Goal: Task Accomplishment & Management: Complete application form

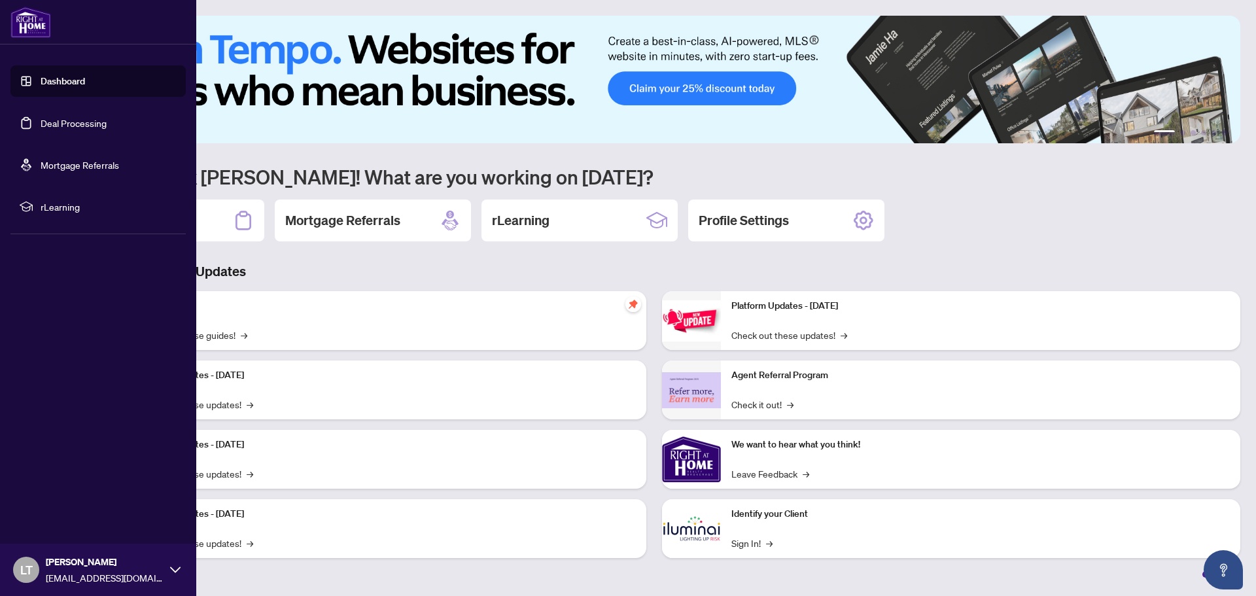
click at [61, 122] on link "Deal Processing" at bounding box center [74, 123] width 66 height 12
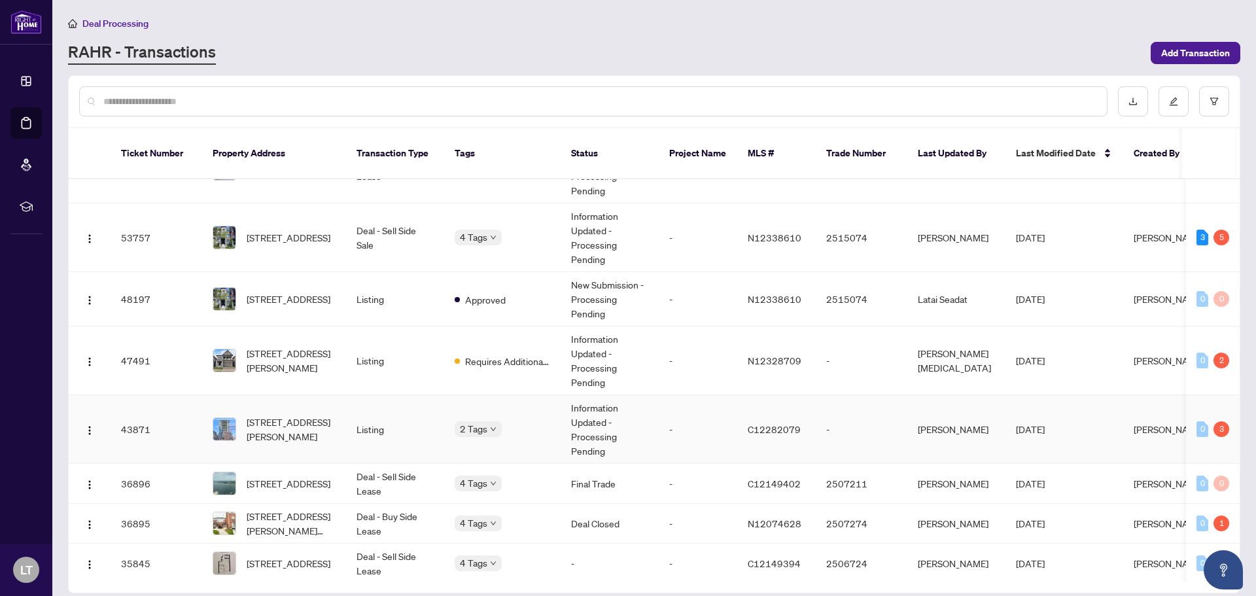
scroll to position [65, 0]
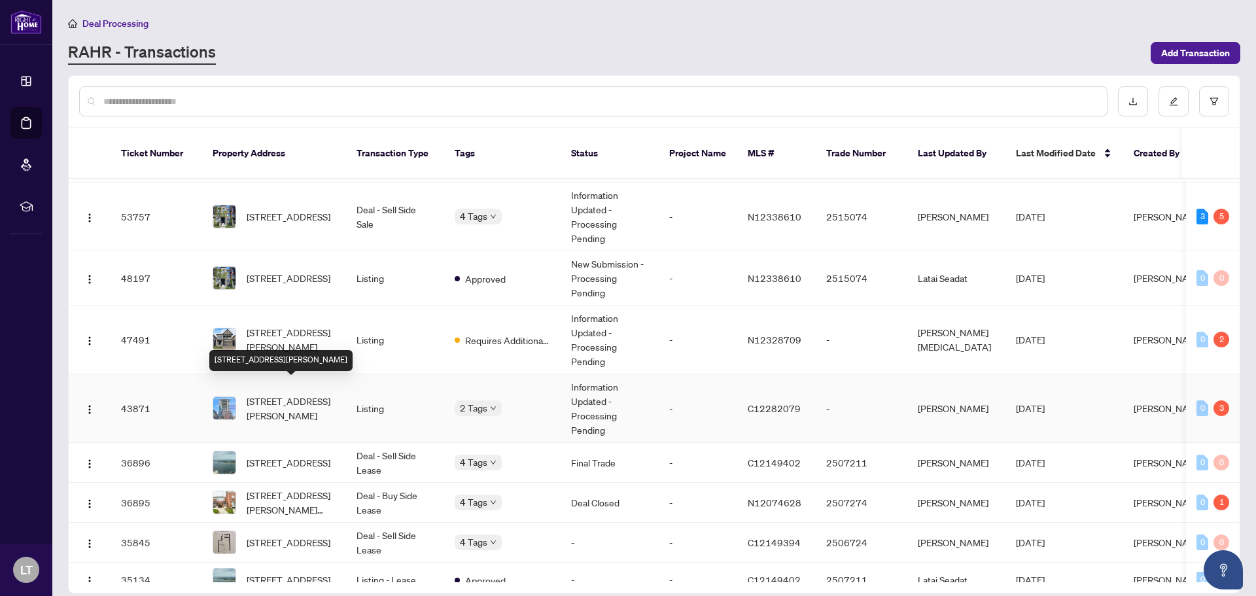
click at [301, 394] on span "[STREET_ADDRESS][PERSON_NAME]" at bounding box center [291, 408] width 89 height 29
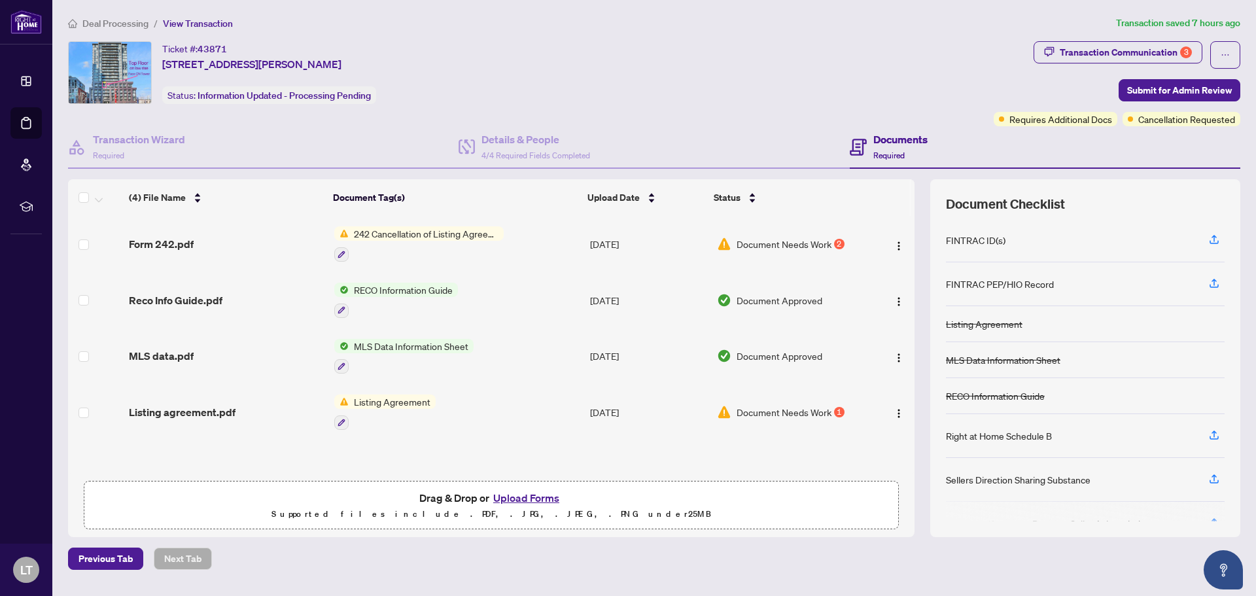
click at [812, 413] on span "Document Needs Work" at bounding box center [784, 412] width 95 height 14
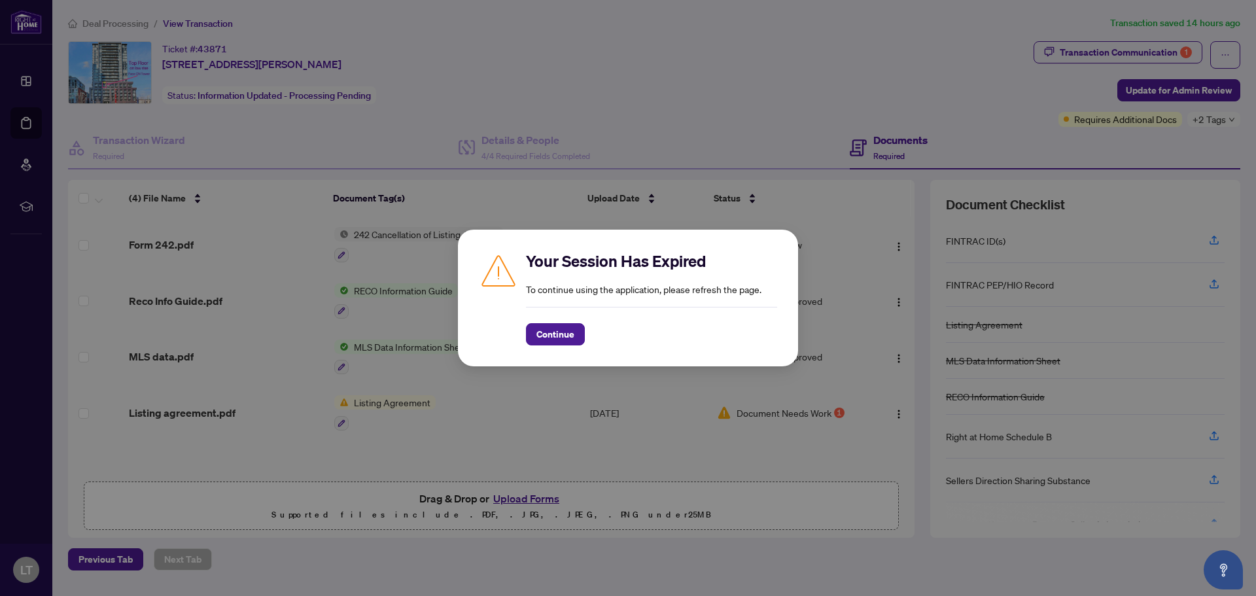
click at [835, 207] on div "Your Session Has Expired To continue using the application, please refresh the …" at bounding box center [628, 298] width 1256 height 596
click at [551, 331] on span "Continue" at bounding box center [555, 334] width 38 height 21
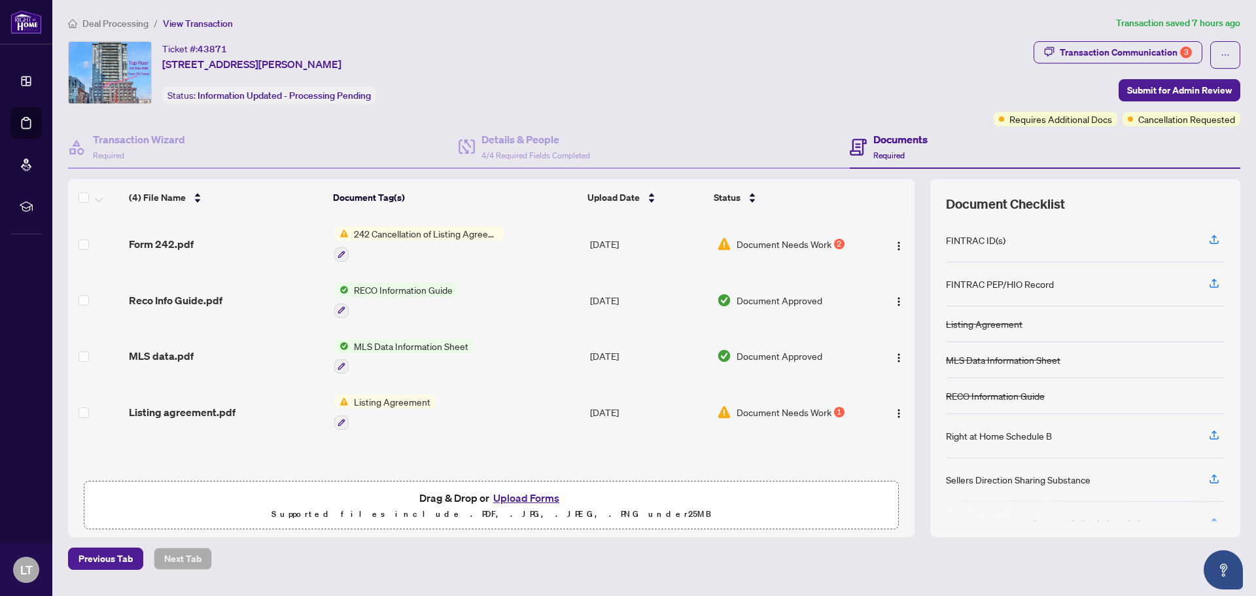
click at [525, 499] on button "Upload Forms" at bounding box center [526, 497] width 74 height 17
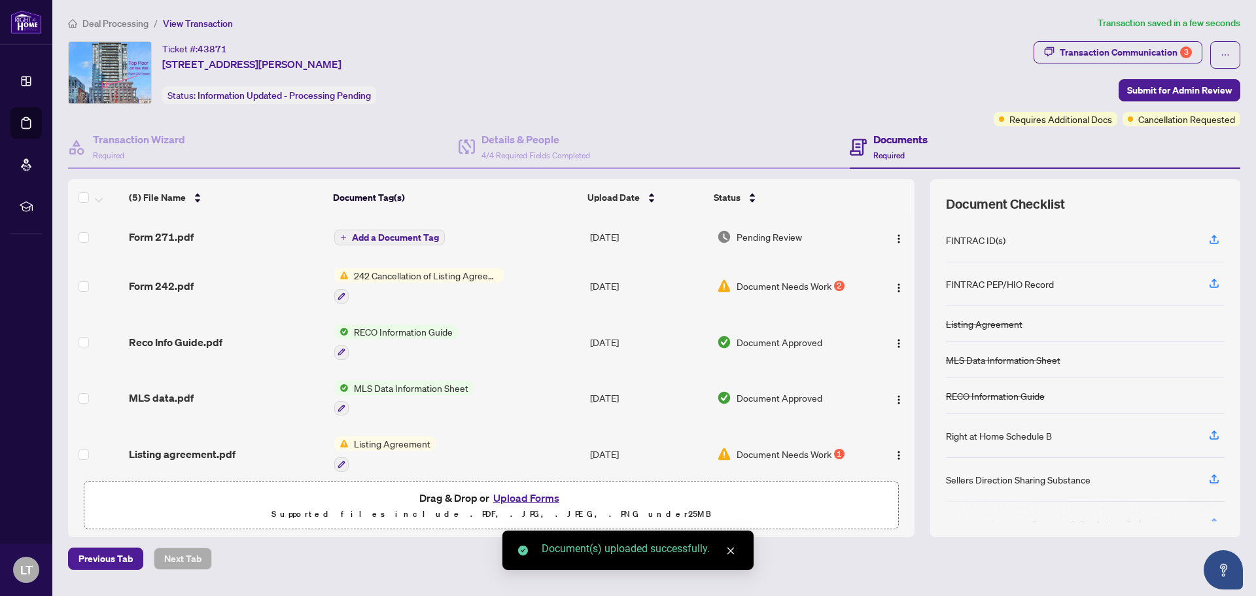
click at [410, 236] on span "Add a Document Tag" at bounding box center [395, 237] width 87 height 9
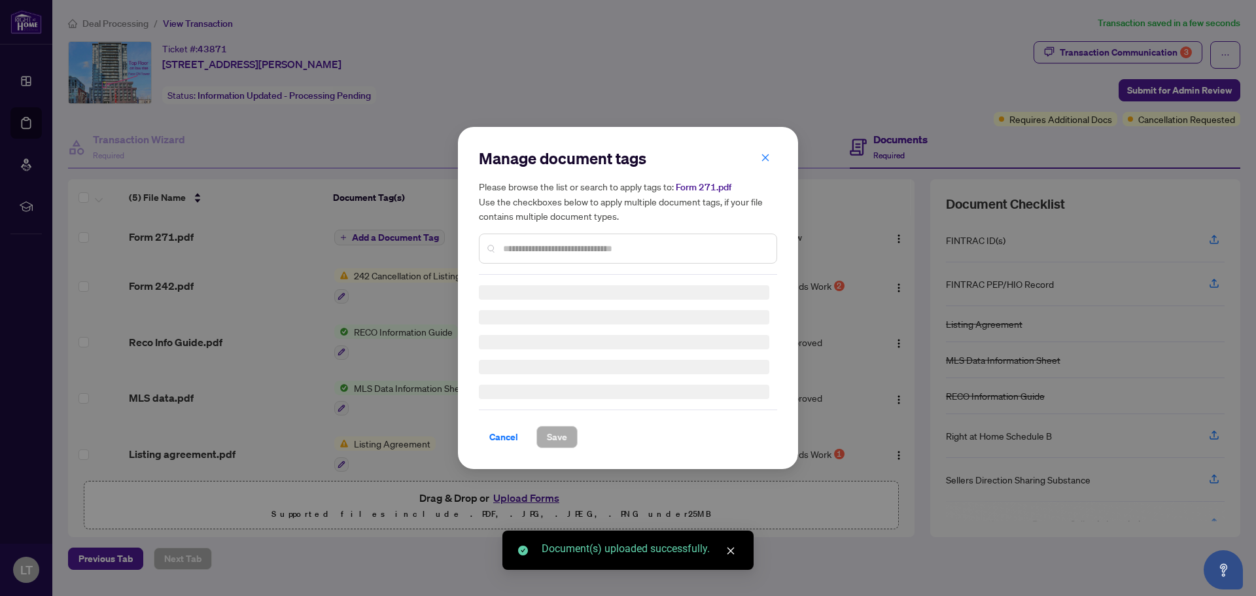
click at [551, 244] on div "Manage document tags Please browse the list or search to apply tags to: Form 27…" at bounding box center [628, 211] width 298 height 127
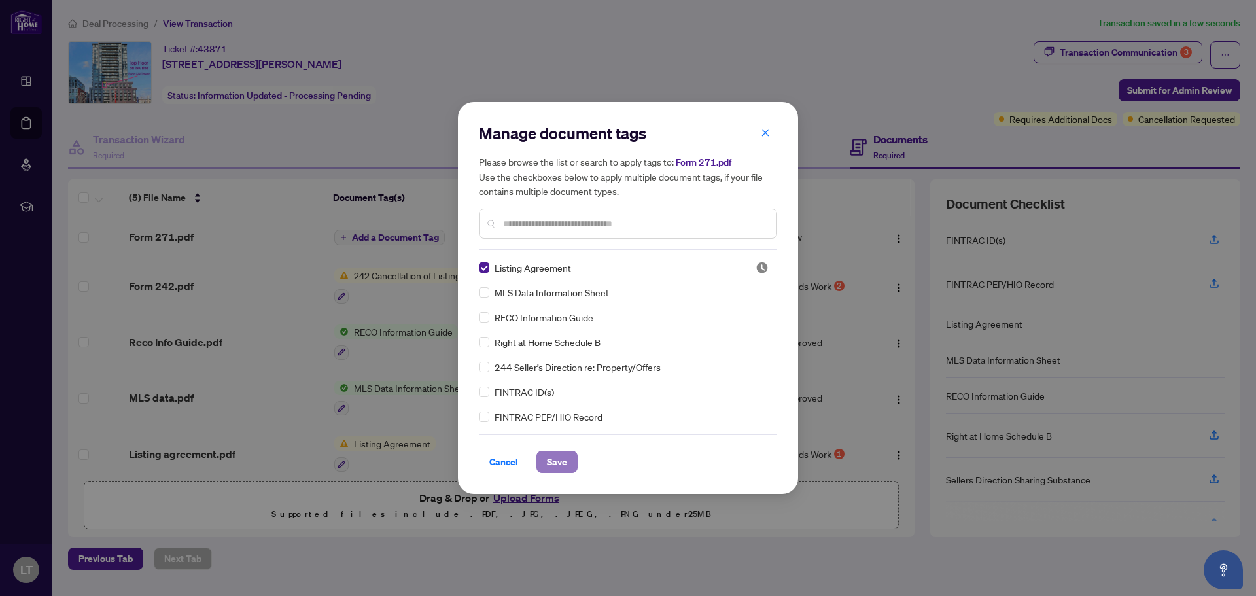
click at [555, 464] on span "Save" at bounding box center [557, 461] width 20 height 21
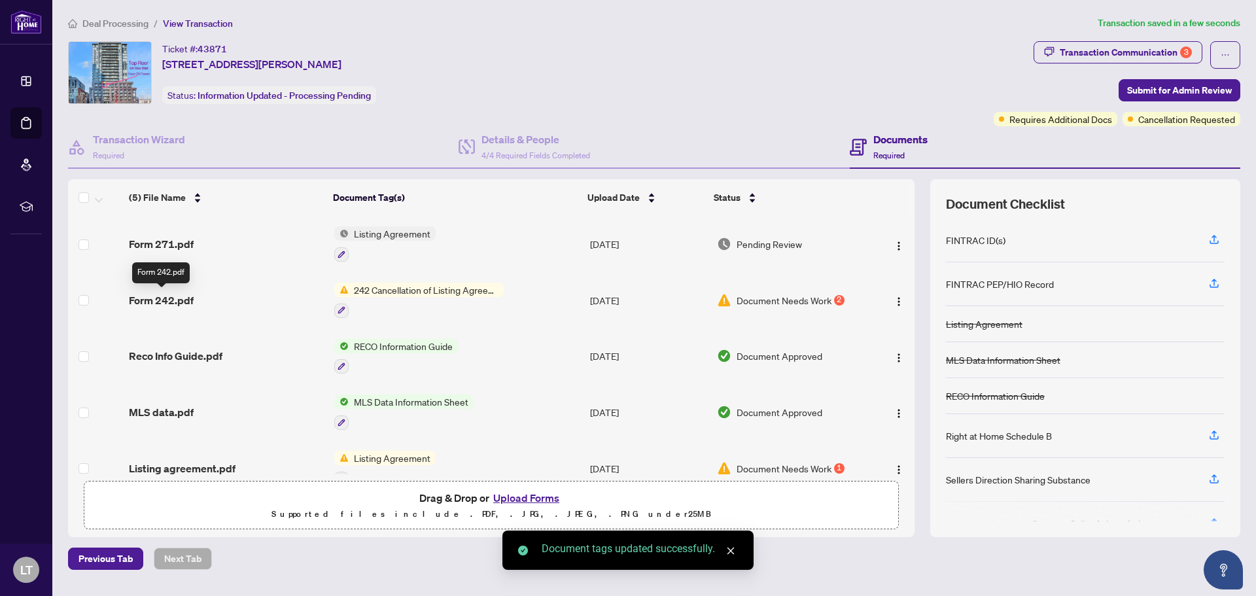
click at [150, 300] on span "Form 242.pdf" at bounding box center [161, 300] width 65 height 16
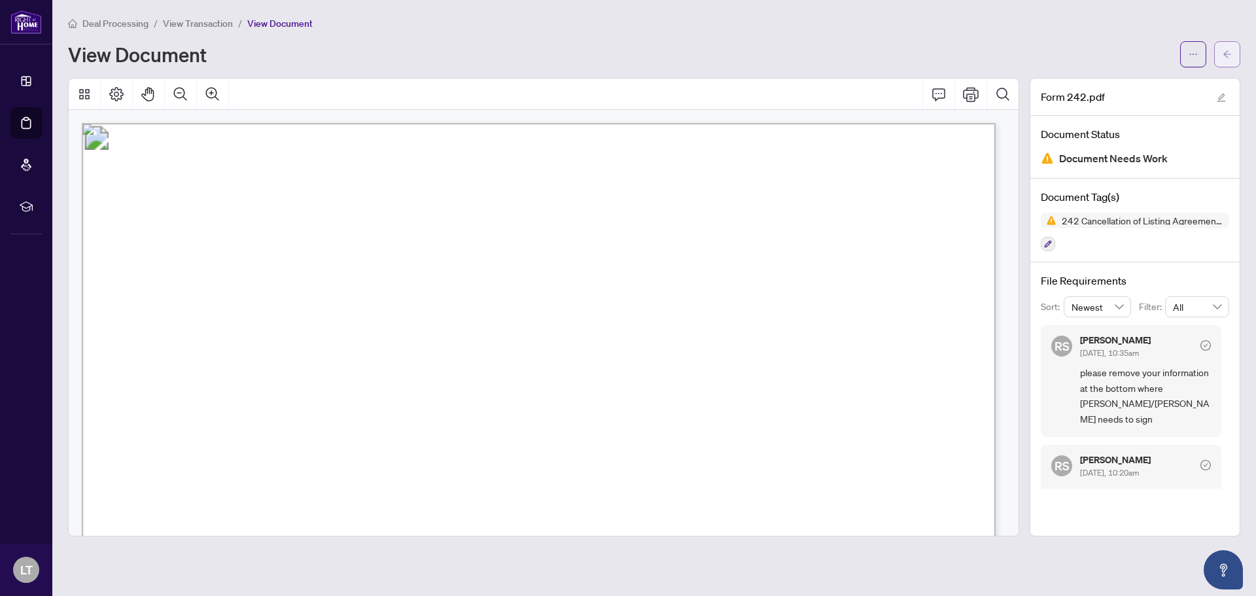
click at [1214, 54] on button "button" at bounding box center [1227, 54] width 26 height 26
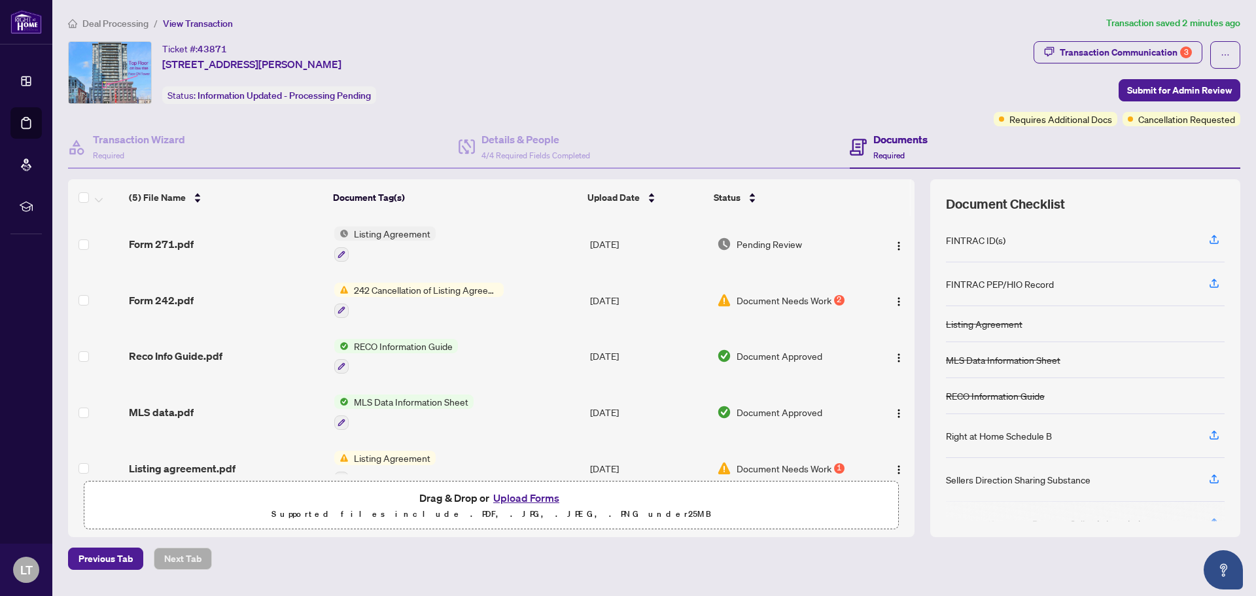
click at [517, 500] on button "Upload Forms" at bounding box center [526, 497] width 74 height 17
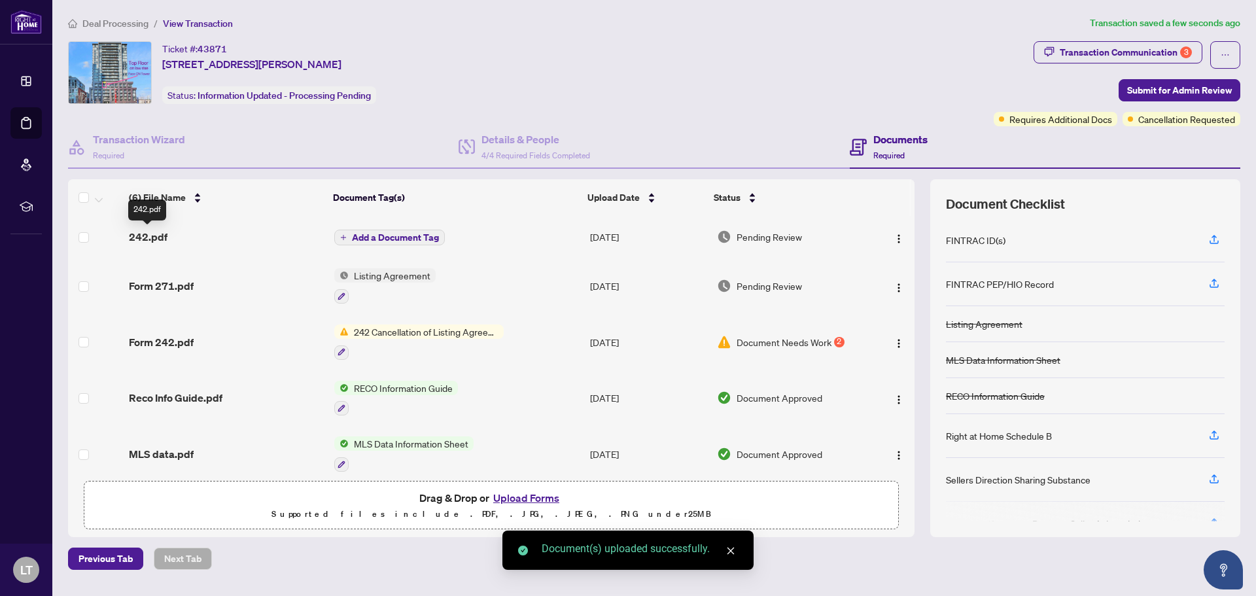
click at [137, 234] on span "242.pdf" at bounding box center [148, 237] width 39 height 16
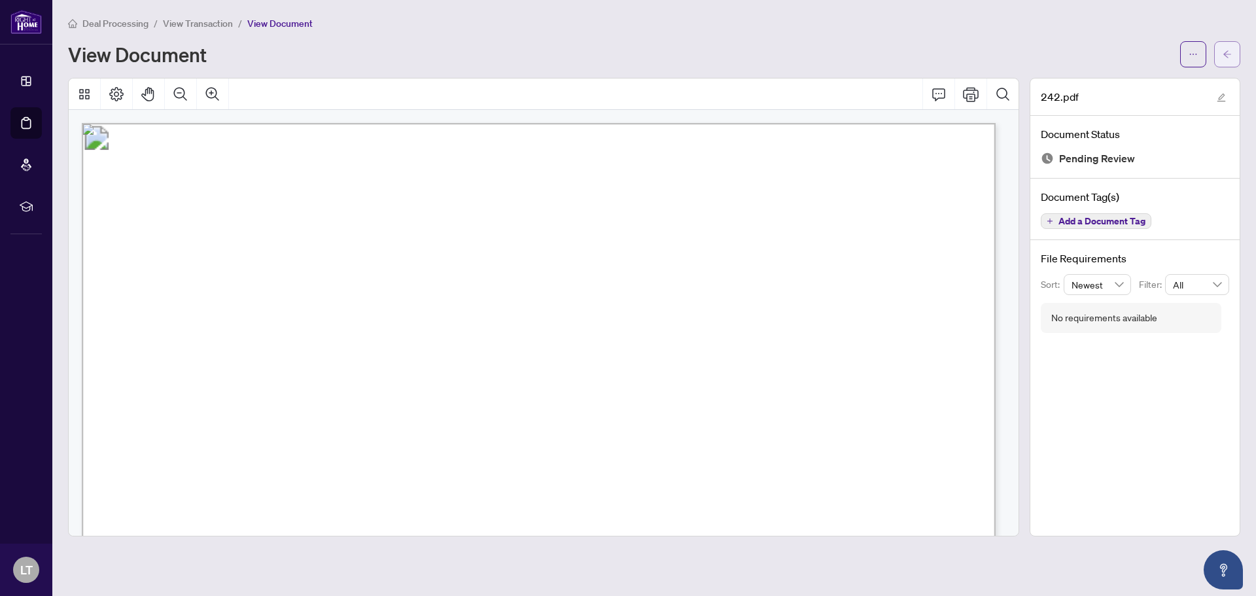
click at [1229, 53] on icon "arrow-left" at bounding box center [1227, 54] width 9 height 9
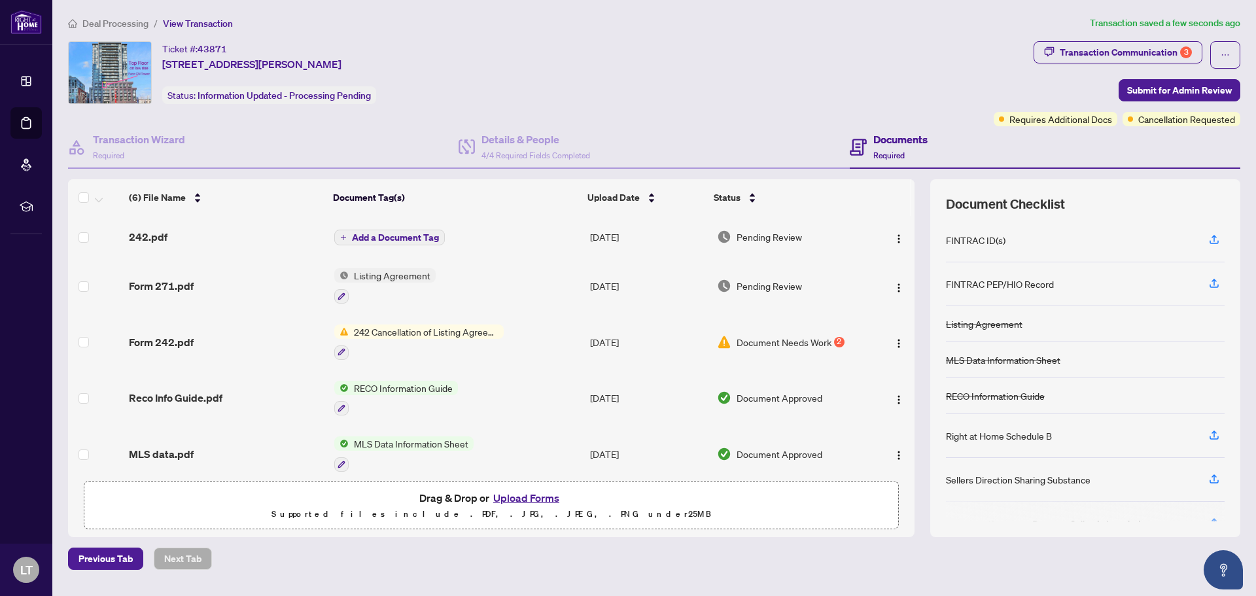
click at [404, 238] on span "Add a Document Tag" at bounding box center [395, 237] width 87 height 9
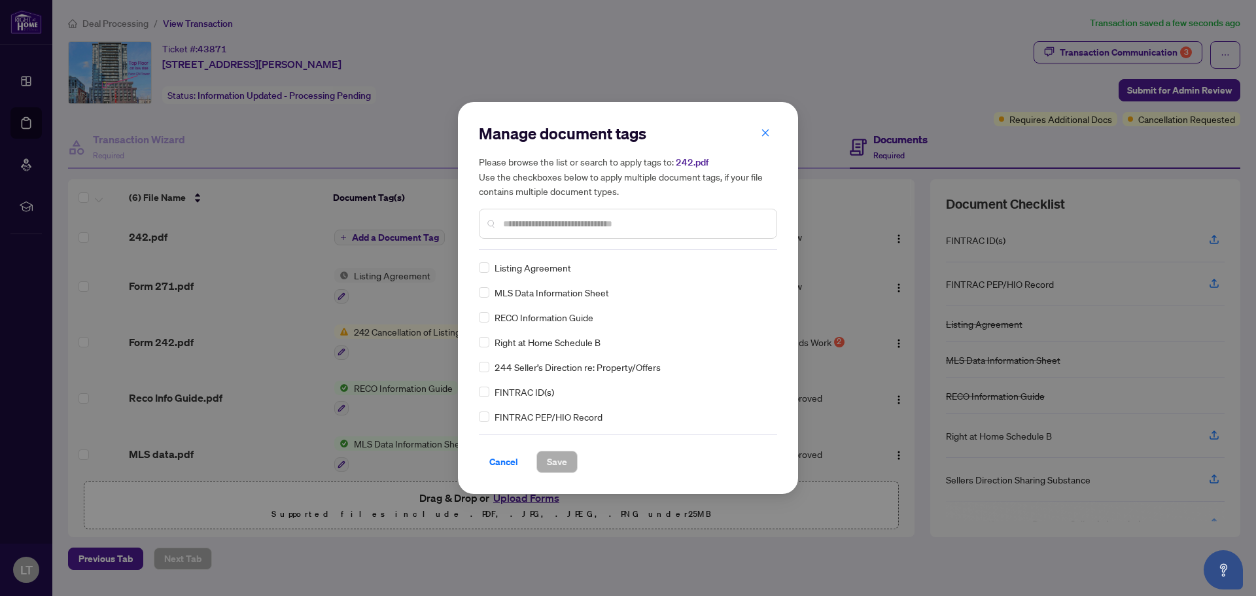
click at [504, 223] on input "text" at bounding box center [634, 224] width 263 height 14
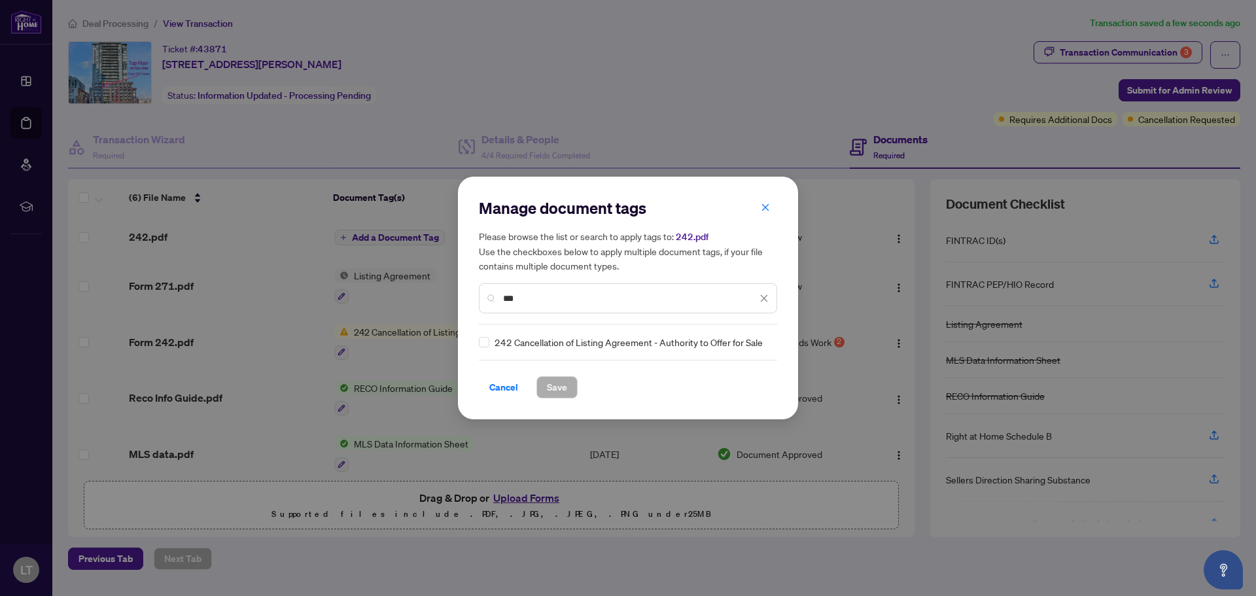
type input "***"
click at [490, 341] on div "242 Cancellation of Listing Agreement - Authority to Offer for Sale" at bounding box center [624, 342] width 290 height 14
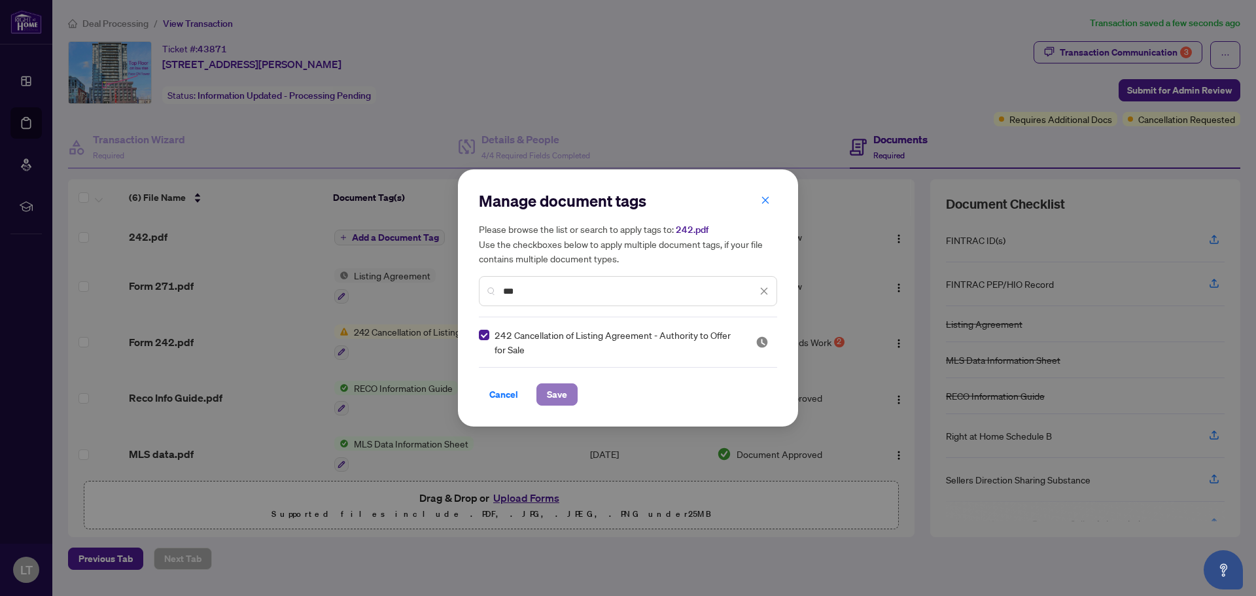
click at [548, 393] on span "Save" at bounding box center [557, 394] width 20 height 21
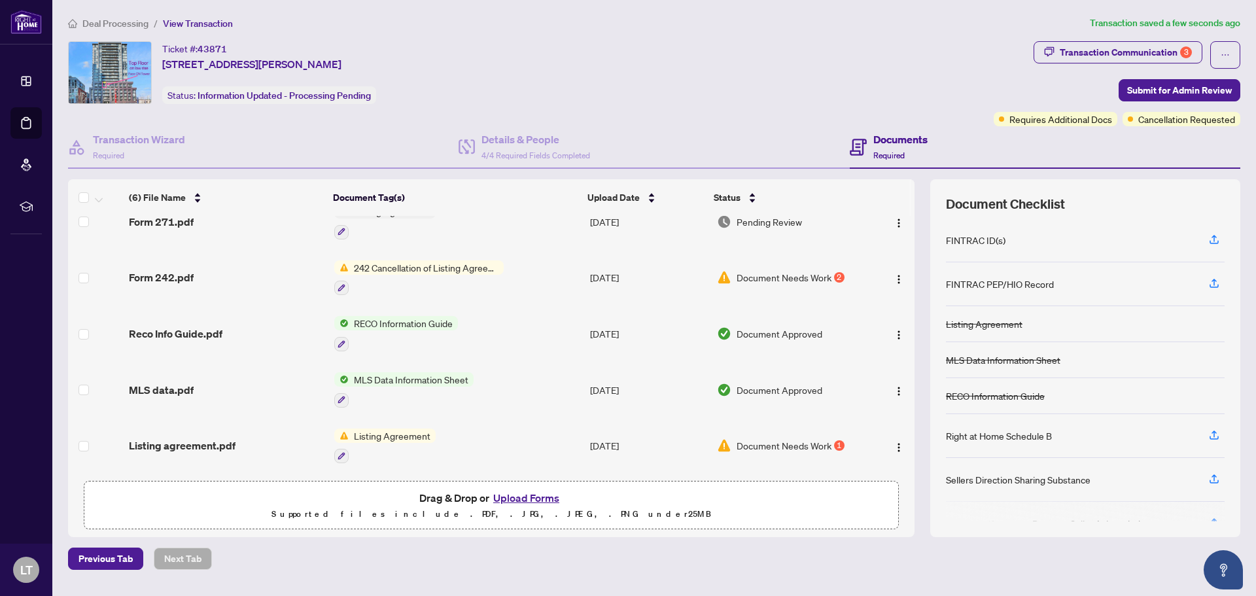
scroll to position [81, 0]
click at [1158, 86] on span "Submit for Admin Review" at bounding box center [1179, 90] width 105 height 21
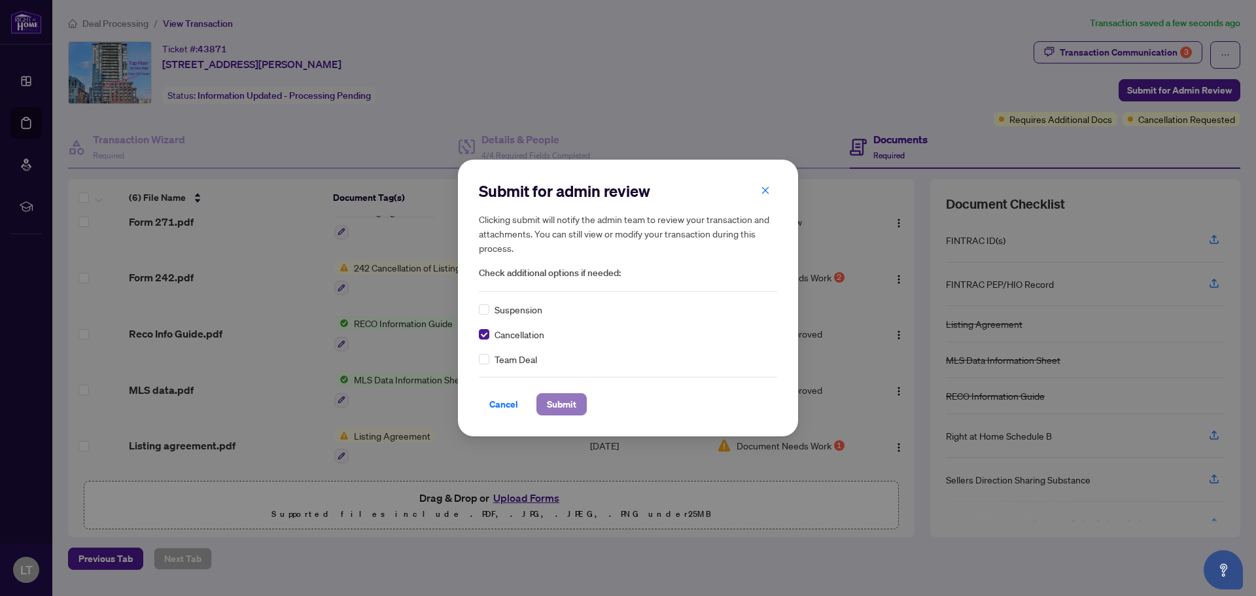
click at [555, 396] on span "Submit" at bounding box center [561, 404] width 29 height 21
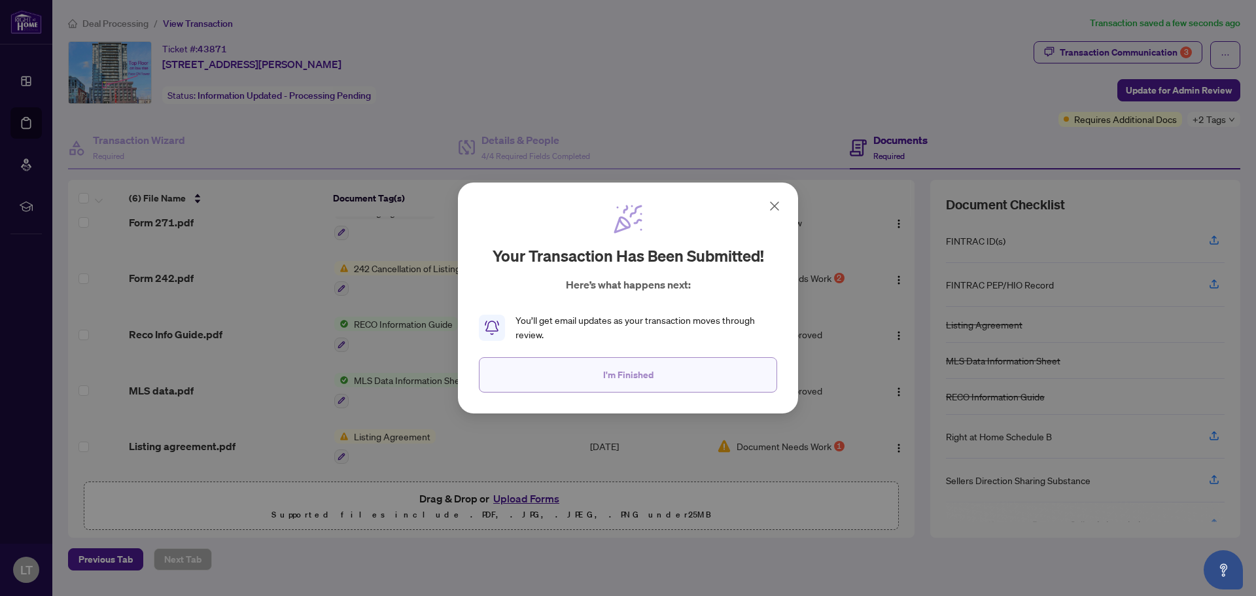
click at [618, 375] on span "I'm Finished" at bounding box center [628, 374] width 50 height 21
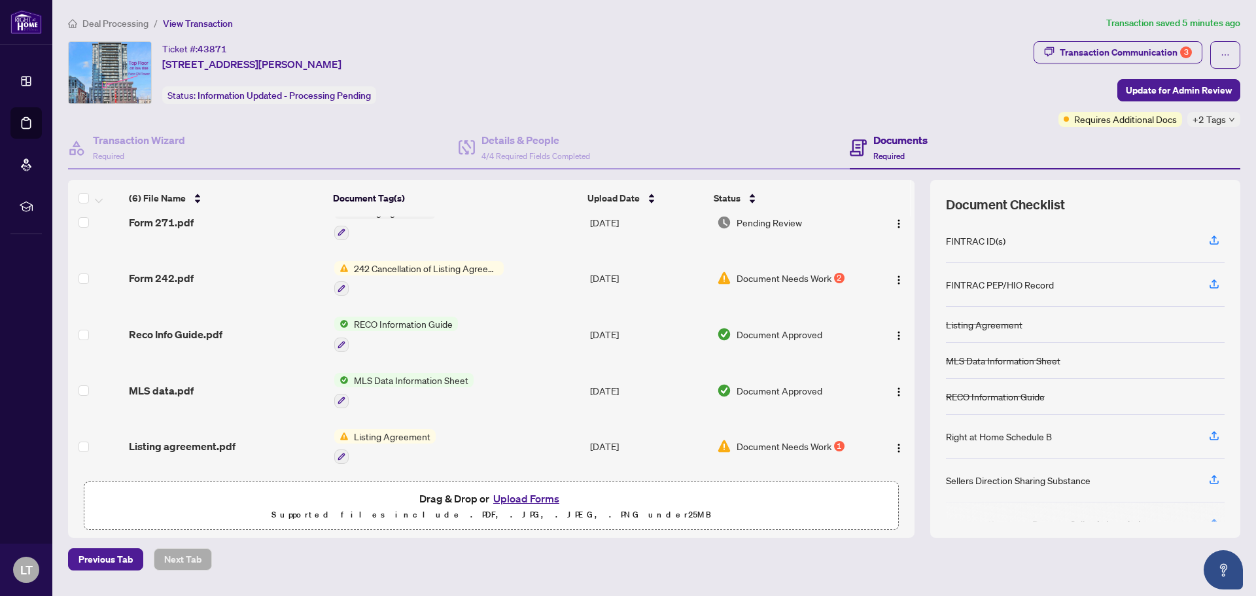
click at [530, 501] on button "Upload Forms" at bounding box center [526, 498] width 74 height 17
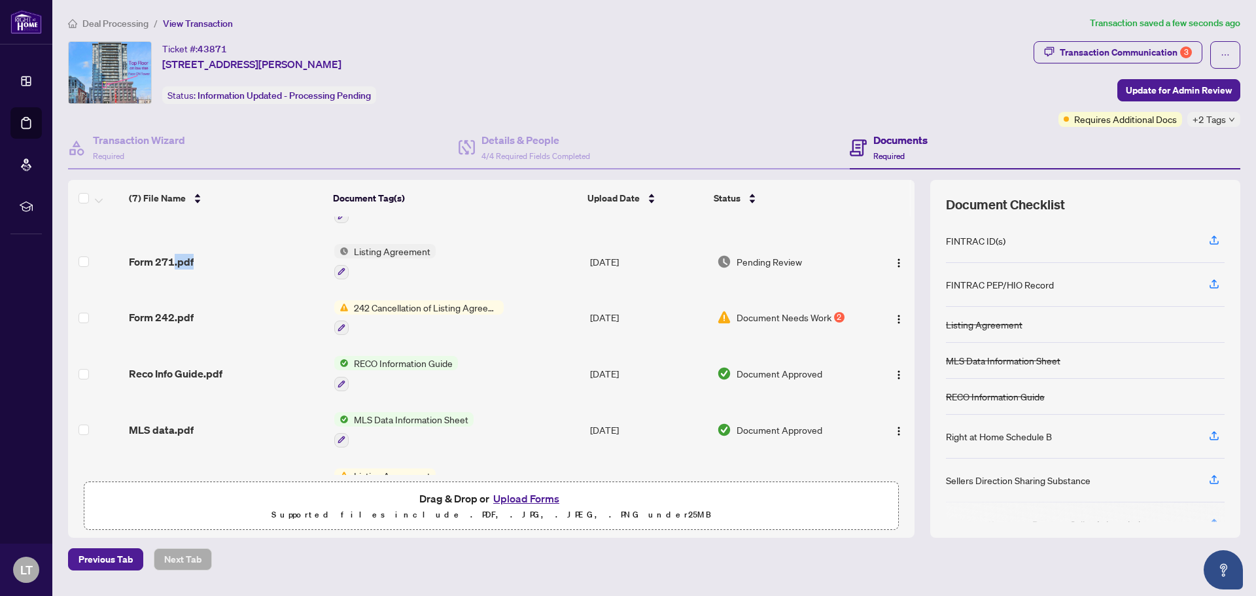
drag, startPoint x: 174, startPoint y: 262, endPoint x: 295, endPoint y: 257, distance: 121.1
click at [295, 257] on div "Form 271.pdf" at bounding box center [226, 262] width 194 height 16
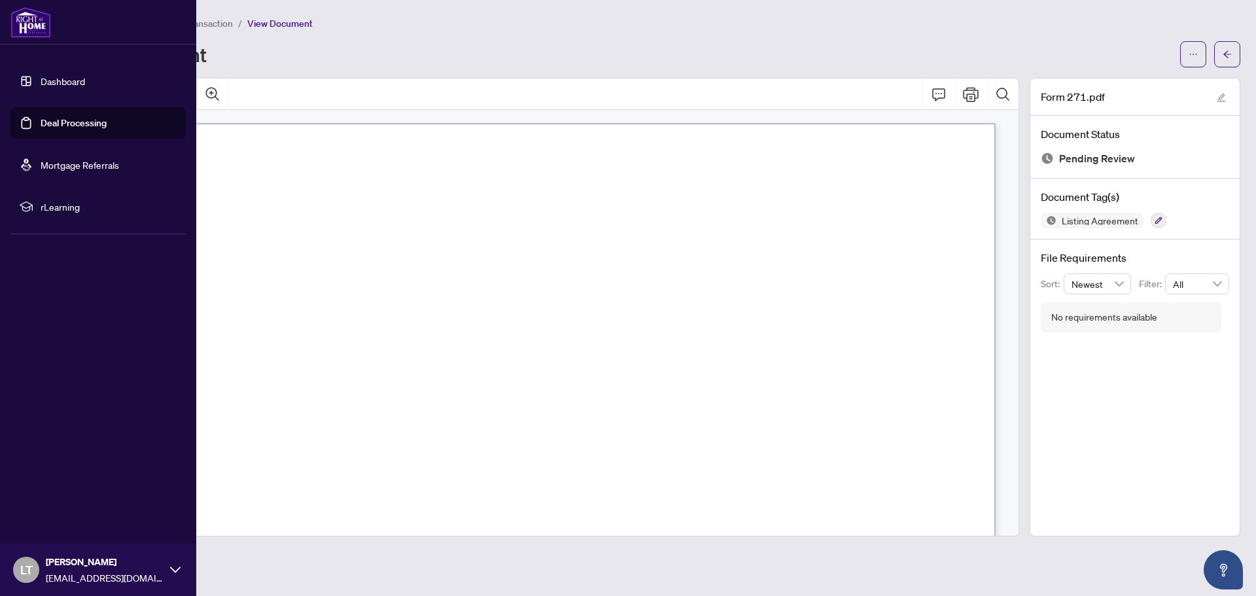
click at [48, 122] on link "Deal Processing" at bounding box center [74, 123] width 66 height 12
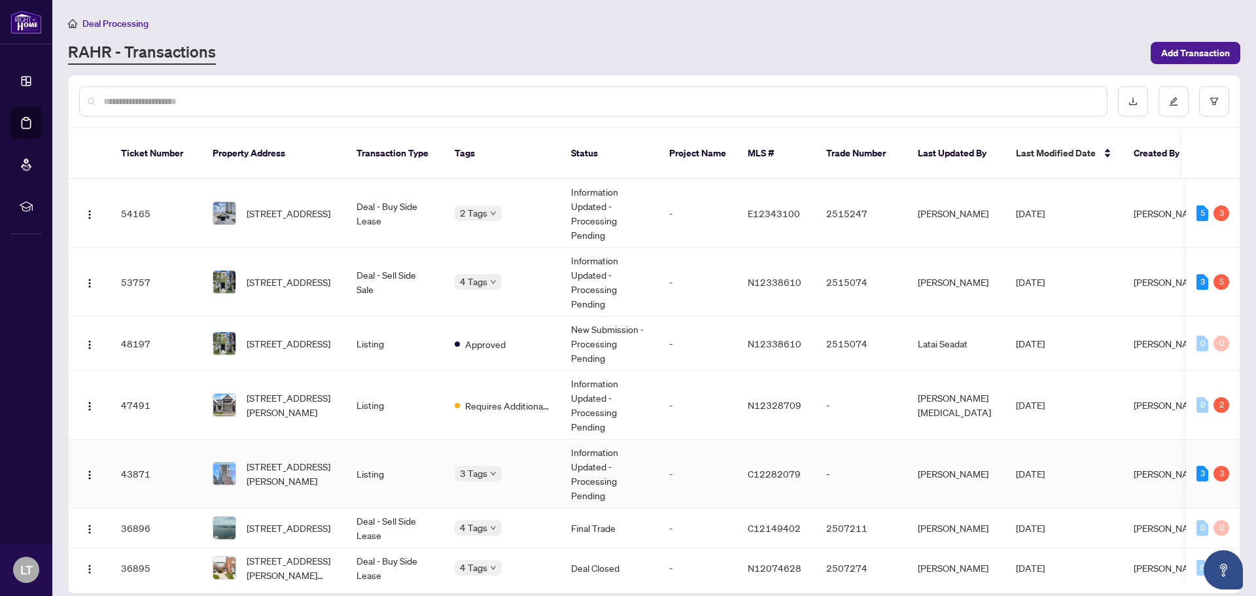
click at [290, 459] on span "[STREET_ADDRESS][PERSON_NAME]" at bounding box center [291, 473] width 89 height 29
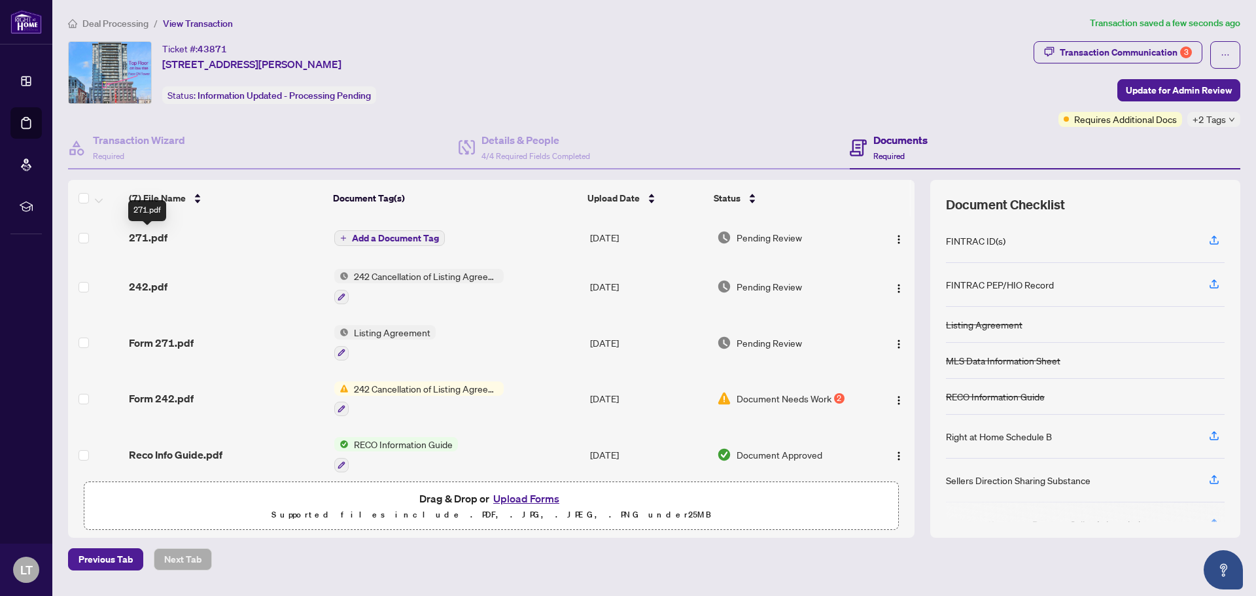
click at [150, 236] on span "271.pdf" at bounding box center [148, 238] width 39 height 16
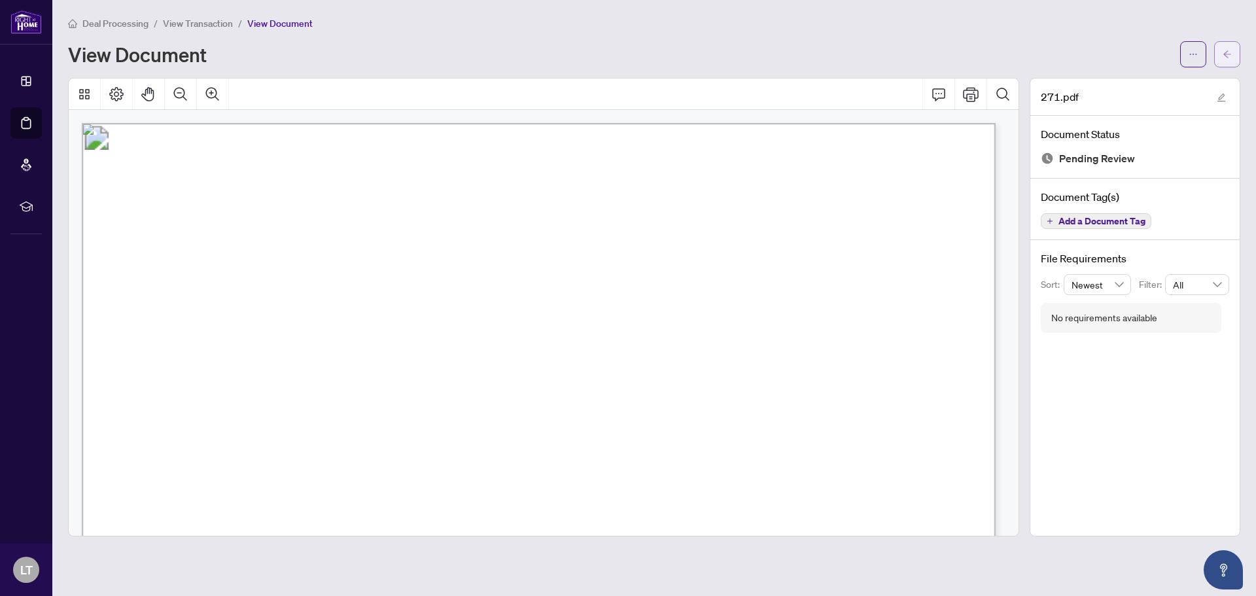
click at [1229, 58] on icon "arrow-left" at bounding box center [1227, 54] width 9 height 9
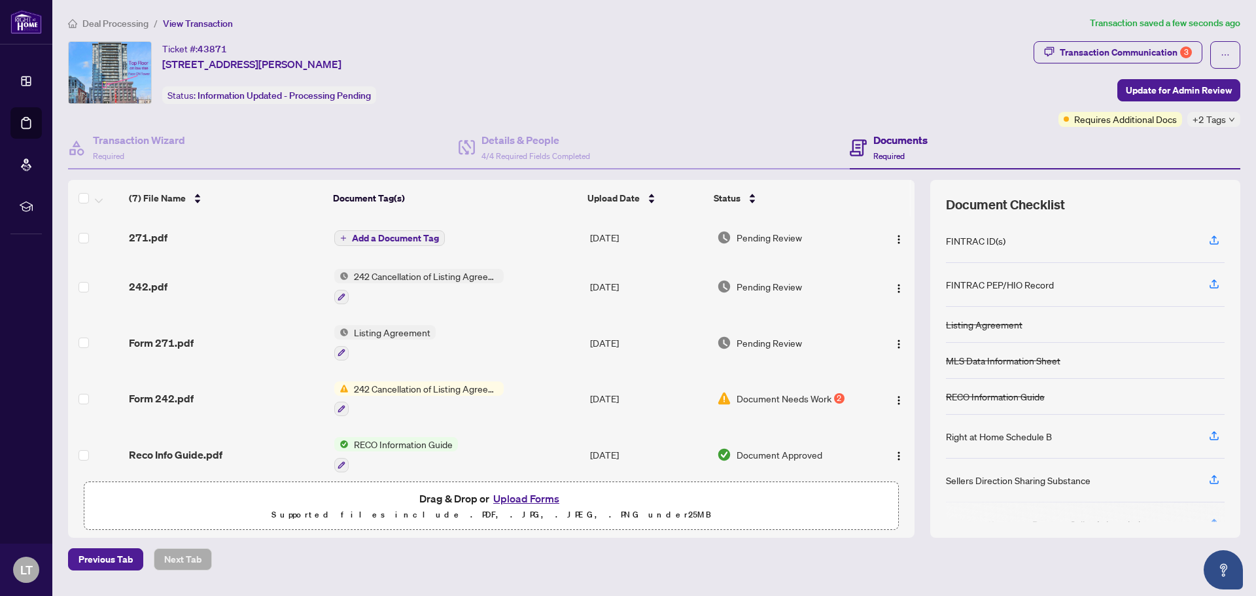
click at [389, 236] on span "Add a Document Tag" at bounding box center [395, 238] width 87 height 9
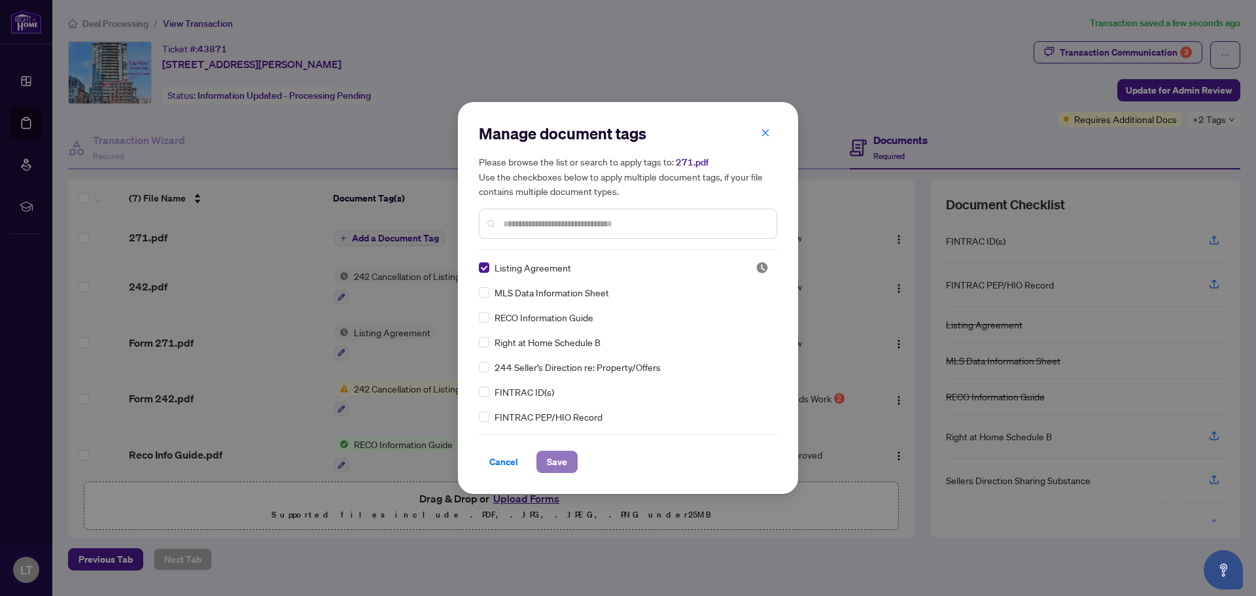
click at [560, 466] on span "Save" at bounding box center [557, 461] width 20 height 21
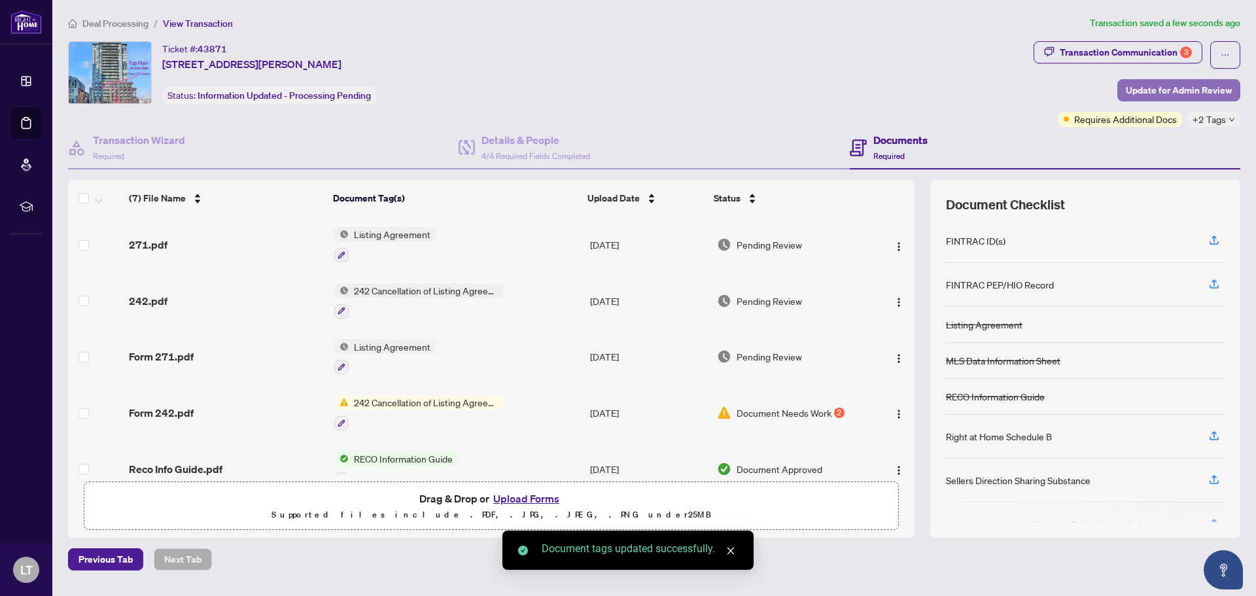
click at [1181, 90] on span "Update for Admin Review" at bounding box center [1179, 90] width 106 height 21
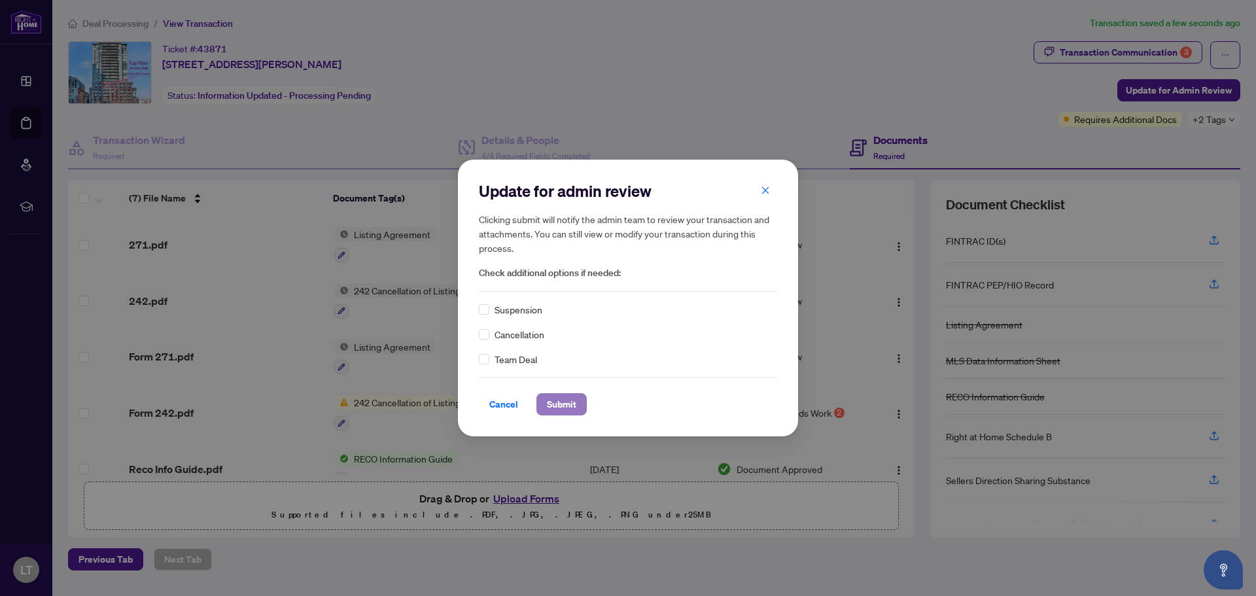
click at [570, 408] on span "Submit" at bounding box center [561, 404] width 29 height 21
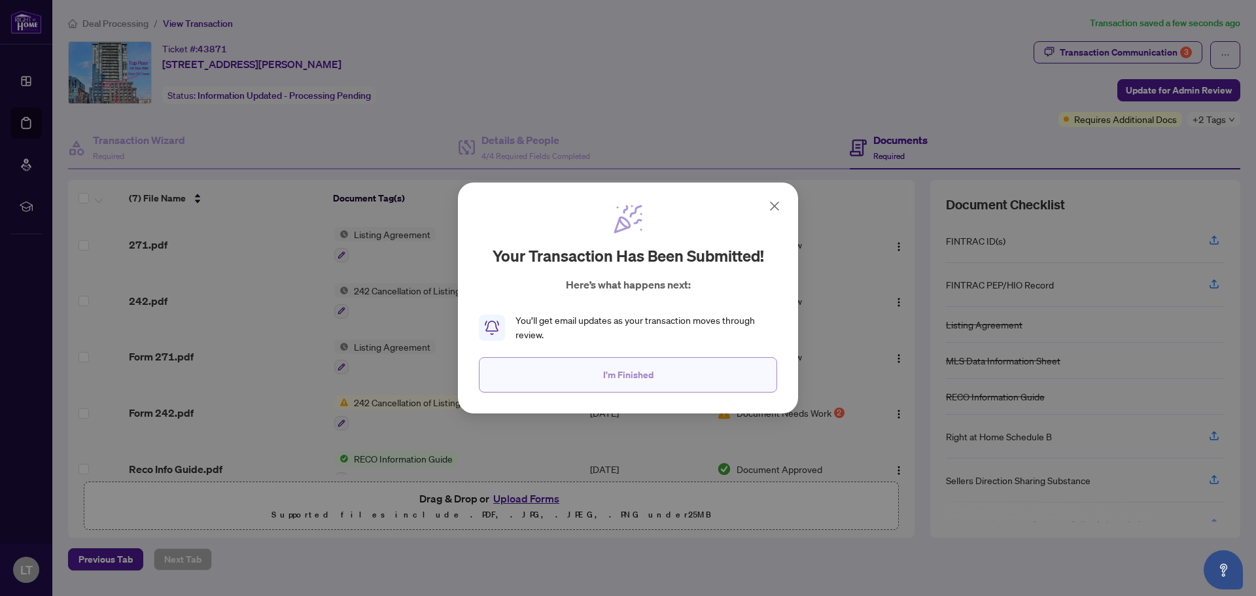
click at [646, 378] on span "I'm Finished" at bounding box center [628, 374] width 50 height 21
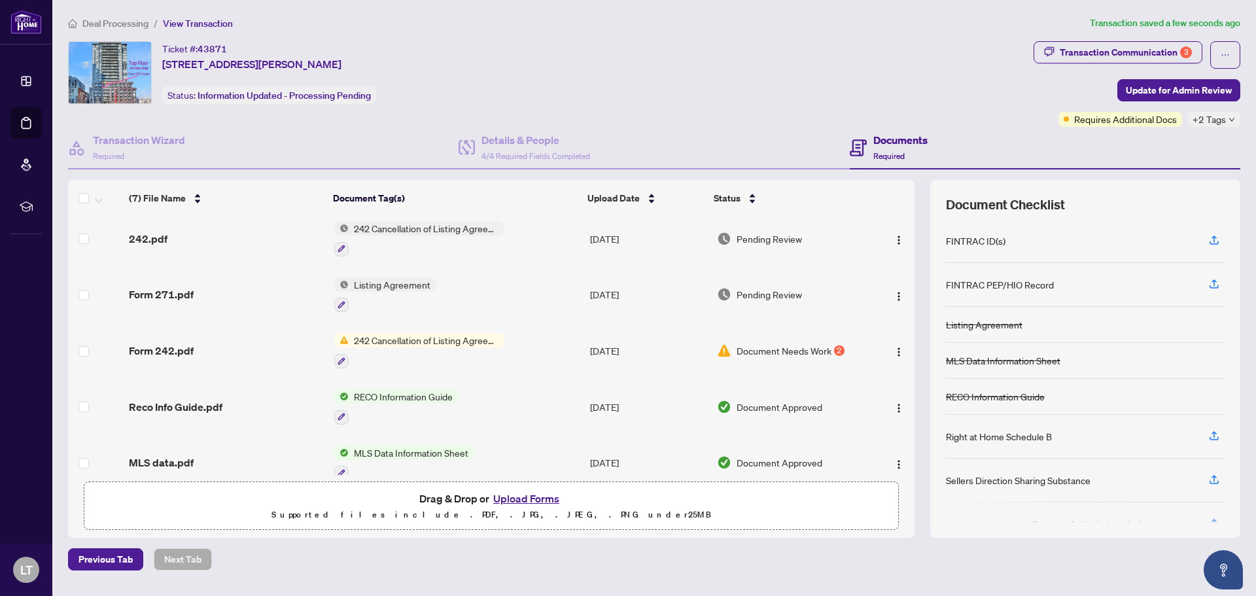
scroll to position [137, 0]
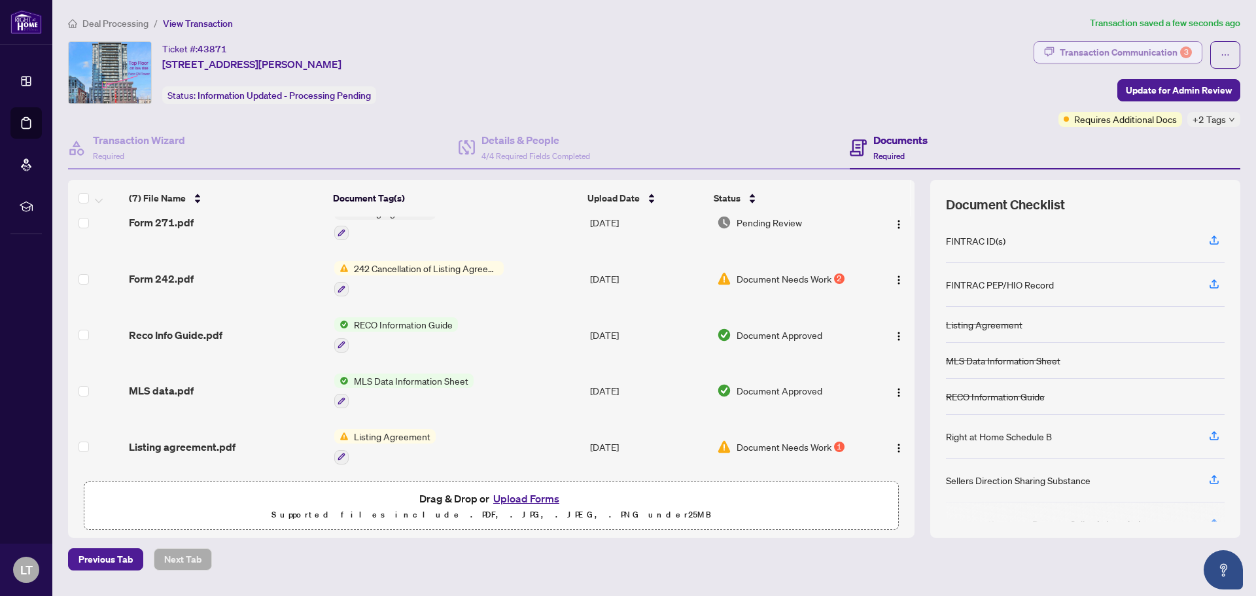
click at [1134, 53] on div "Transaction Communication 3" at bounding box center [1126, 52] width 132 height 21
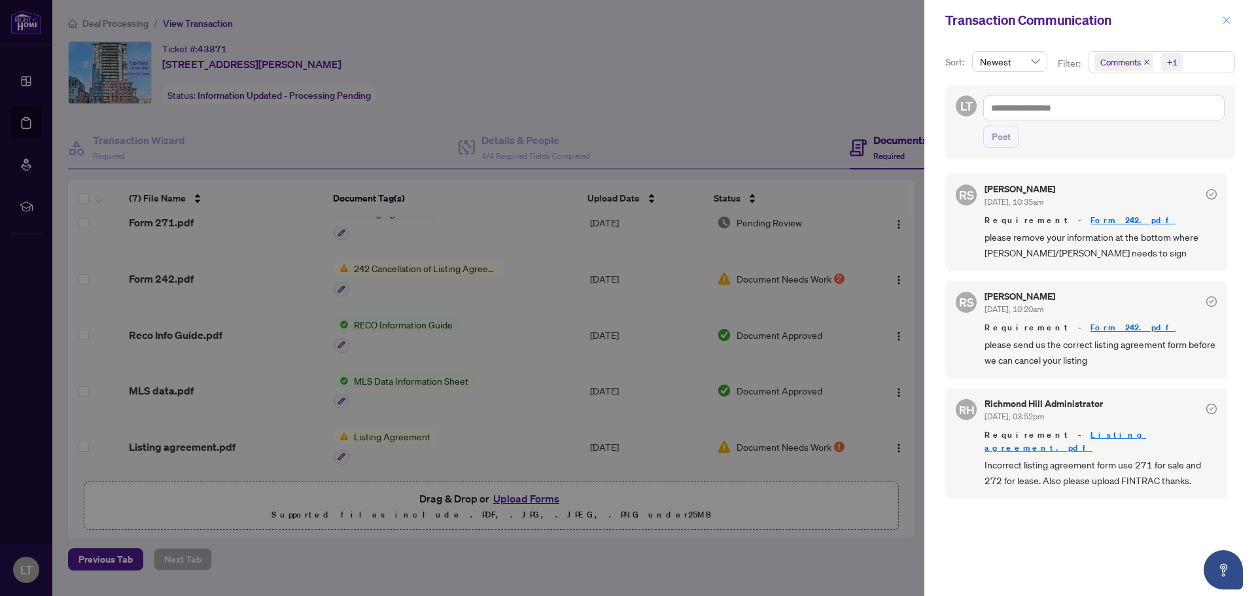
click at [1226, 17] on icon "close" at bounding box center [1226, 20] width 9 height 9
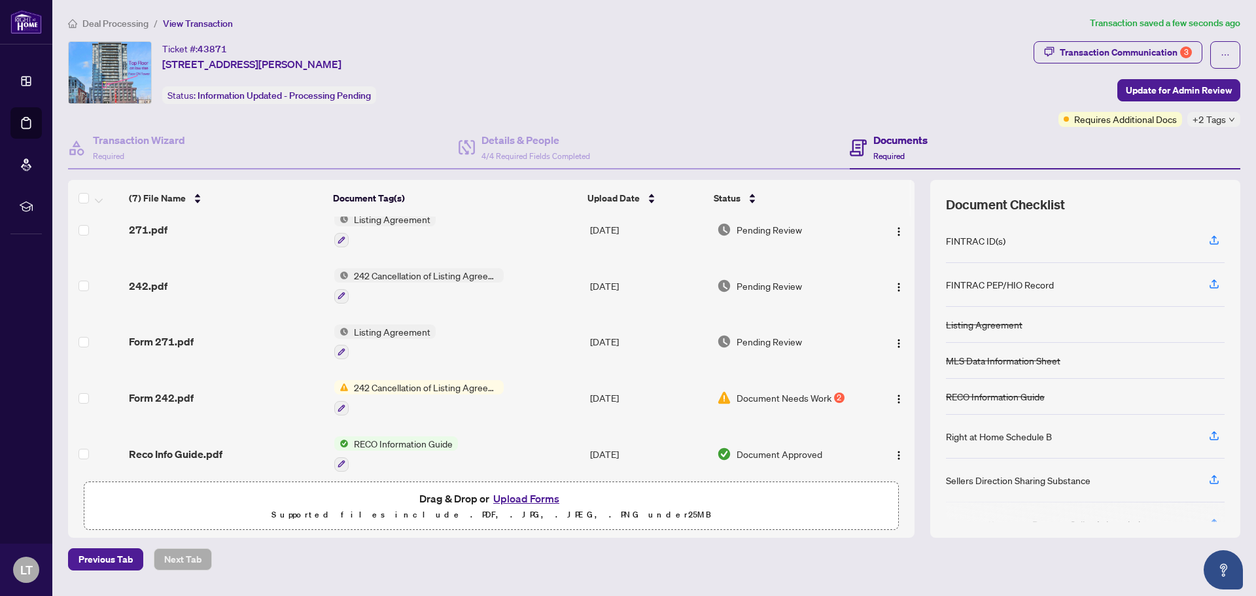
scroll to position [0, 0]
